Goal: Communication & Community: Answer question/provide support

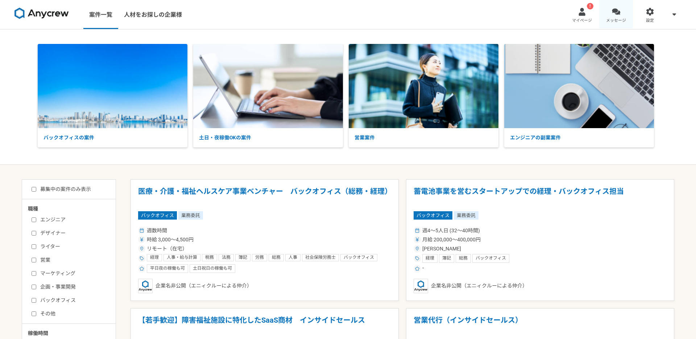
click at [613, 12] on div at bounding box center [616, 12] width 8 height 8
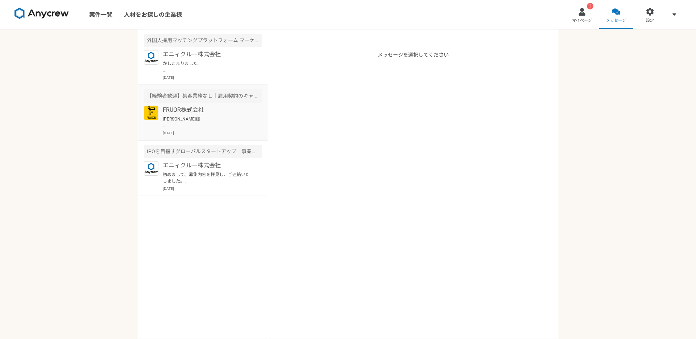
click at [204, 121] on p "[PERSON_NAME]様 お世話になっております。 [PERSON_NAME]です。 ご案内ありがとうございます。 [DATE]16:00〜で予約させてい…" at bounding box center [208, 122] width 90 height 13
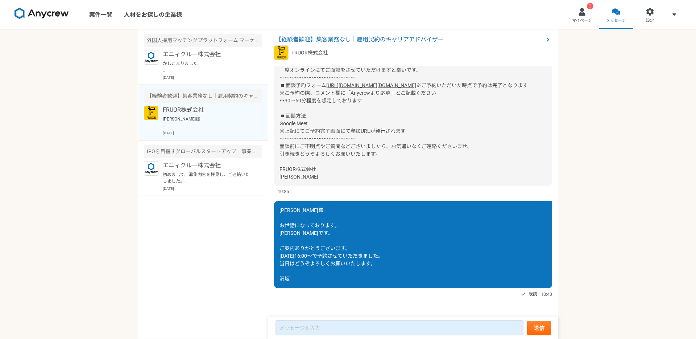
scroll to position [607, 0]
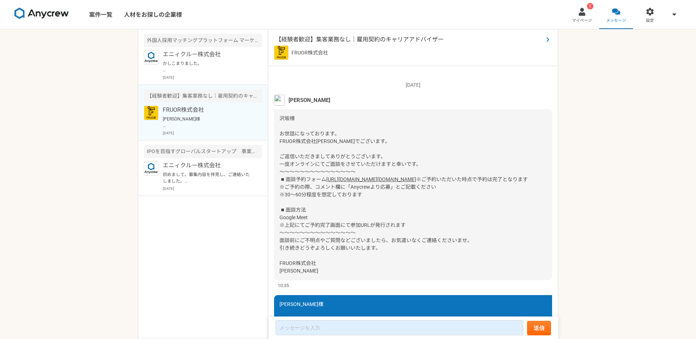
click at [356, 38] on span "【経験者歓迎】集客業務なし｜雇用契約のキャリアアドバイザー" at bounding box center [409, 39] width 268 height 9
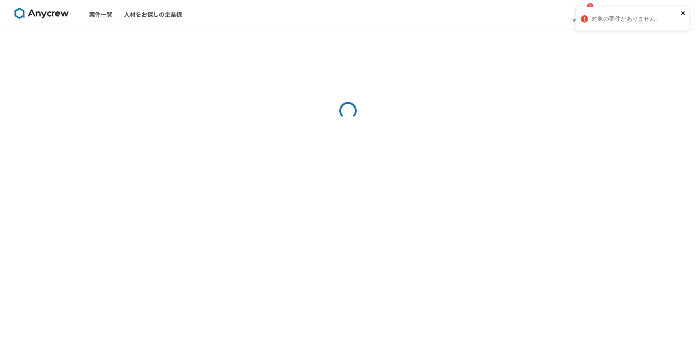
click at [683, 16] on button "close" at bounding box center [683, 13] width 5 height 7
click at [622, 11] on link "メッセージ" at bounding box center [616, 14] width 34 height 29
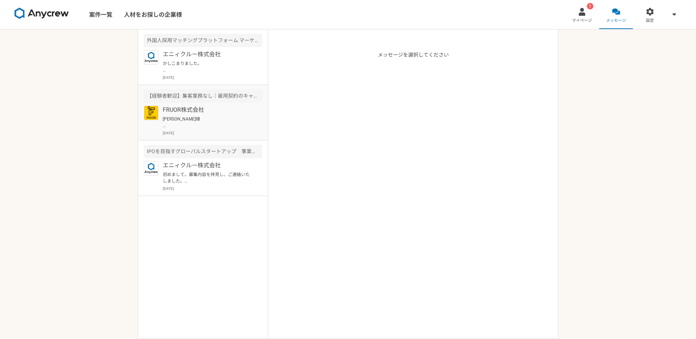
click at [197, 104] on article "【経験者歓迎】集客業務なし｜雇用契約のキャリアアドバイザー FRUOR株式会社 [PERSON_NAME]様 お世話になっております。 [PERSON_NAM…" at bounding box center [203, 112] width 130 height 55
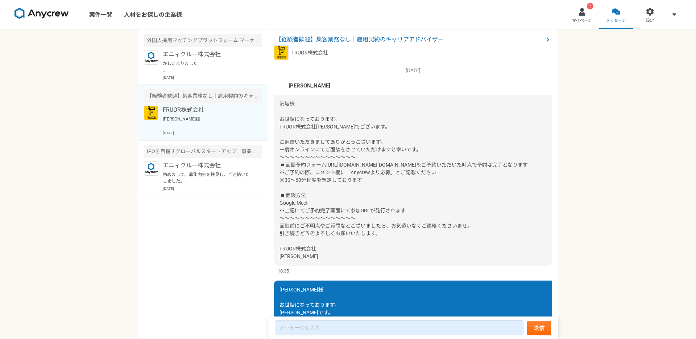
scroll to position [688, 0]
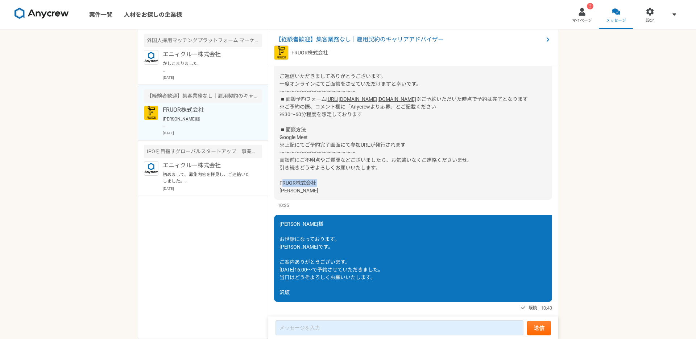
drag, startPoint x: 280, startPoint y: 198, endPoint x: 344, endPoint y: 198, distance: 63.4
click at [344, 198] on div "沢坂様 お世話になっております。 FRUOR株式会社[PERSON_NAME]でございます。 ご返信いただきましてありがとうございます。 一度オンラインにてご…" at bounding box center [413, 114] width 278 height 171
copy span "FRUOR株式会社"
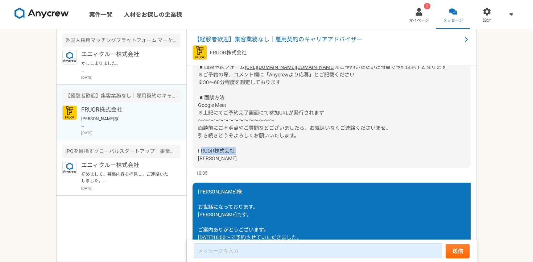
scroll to position [719, 0]
